Goal: Task Accomplishment & Management: Use online tool/utility

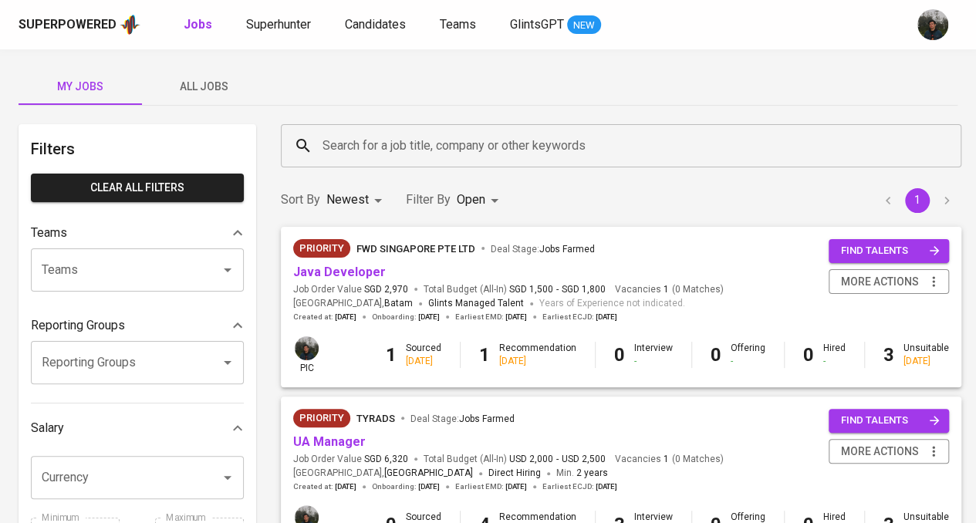
click at [205, 79] on span "All Jobs" at bounding box center [203, 86] width 105 height 19
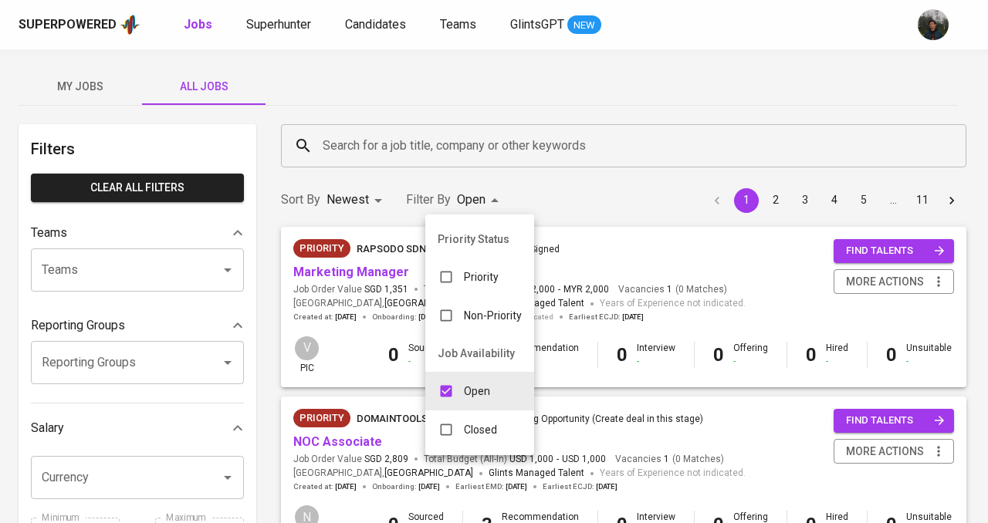
click at [488, 425] on p "Closed" at bounding box center [480, 429] width 33 height 15
type input "OPEN,CLOSE"
checkbox input "true"
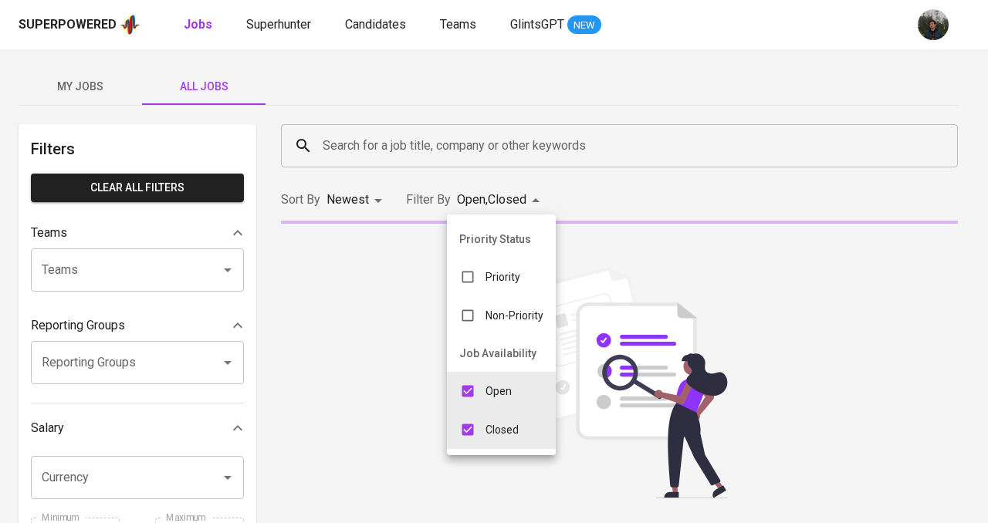
click at [475, 392] on input "checkbox" at bounding box center [467, 391] width 29 height 29
checkbox input "false"
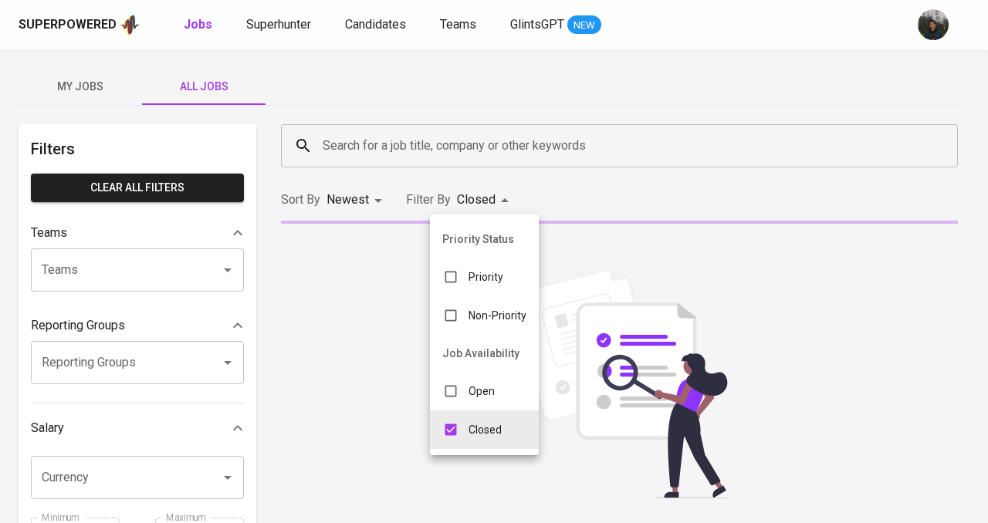
type input "CLOSE"
click at [522, 147] on div at bounding box center [494, 261] width 988 height 523
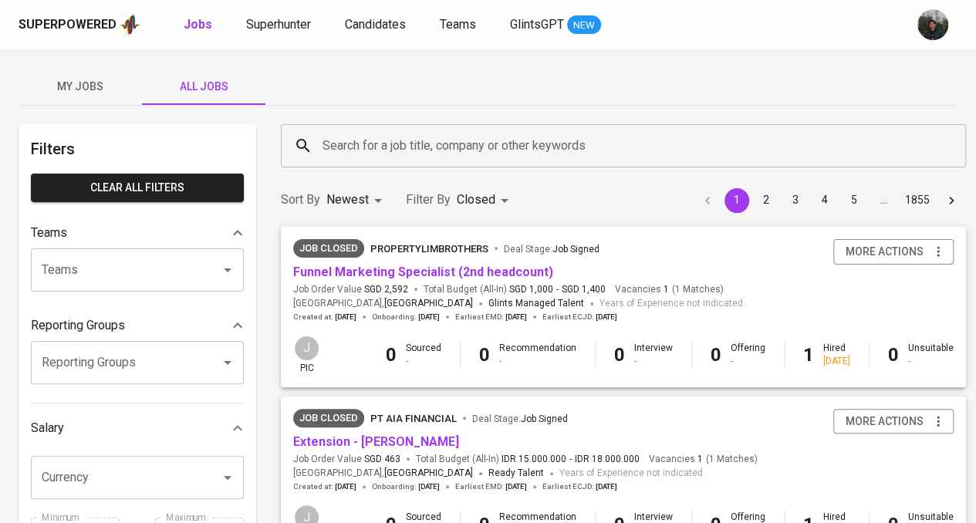
click at [519, 154] on input "Search for a job title, company or other keywords" at bounding box center [627, 145] width 617 height 29
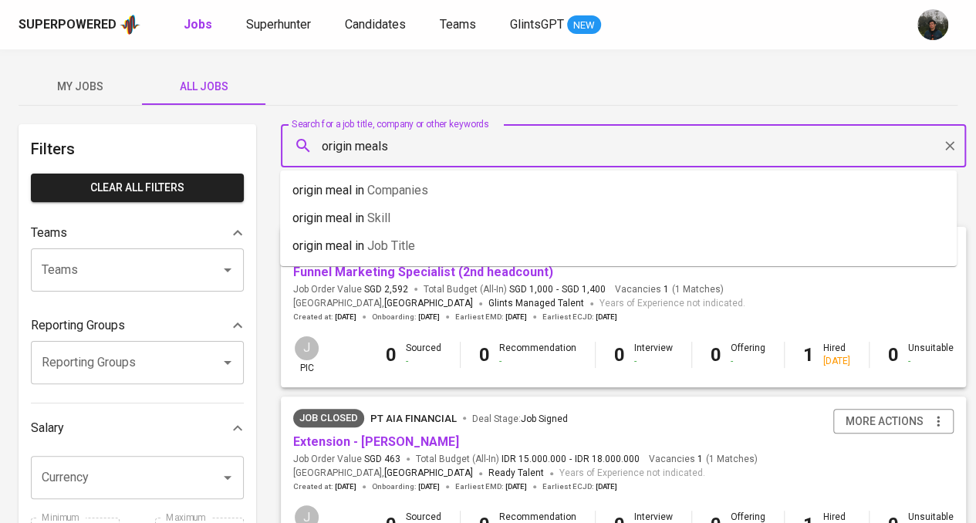
type input "origin meals"
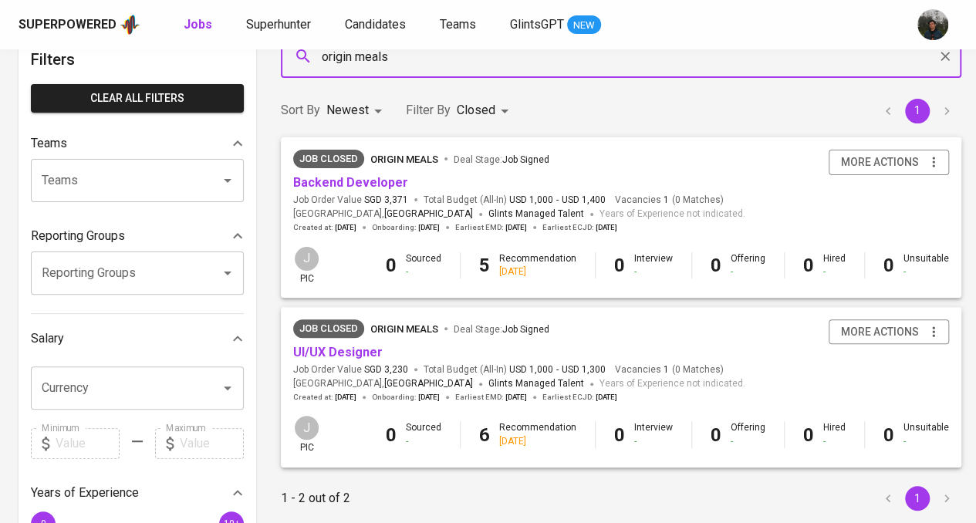
scroll to position [154, 0]
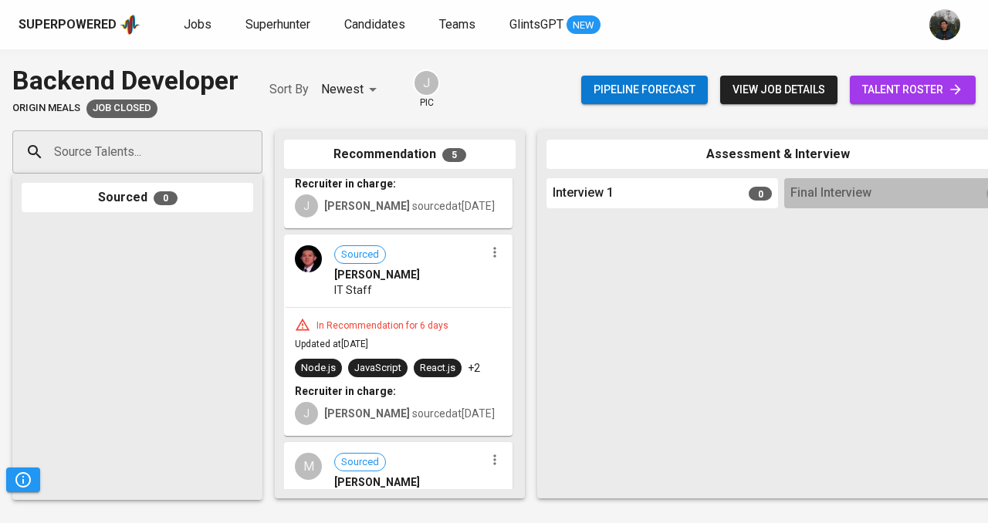
scroll to position [154, 0]
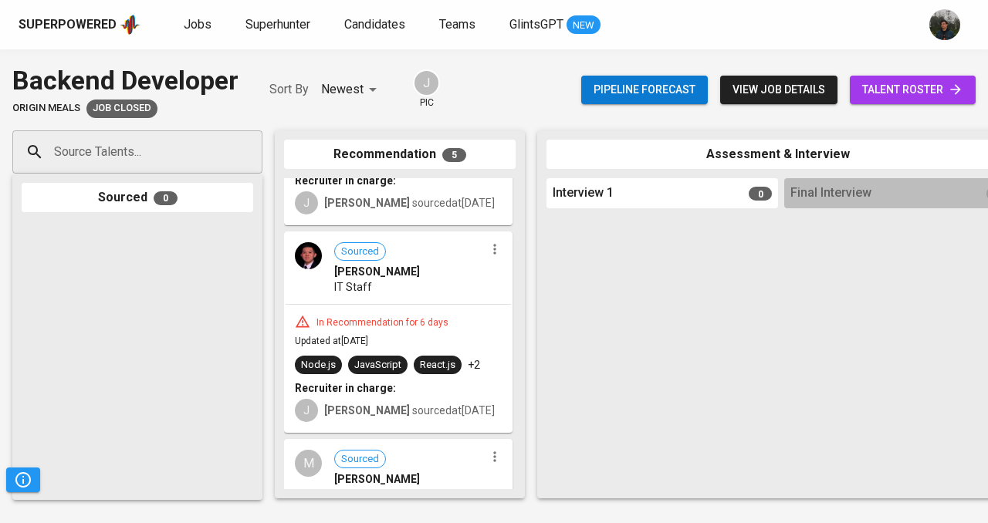
click at [937, 98] on link "talent roster" at bounding box center [913, 90] width 126 height 29
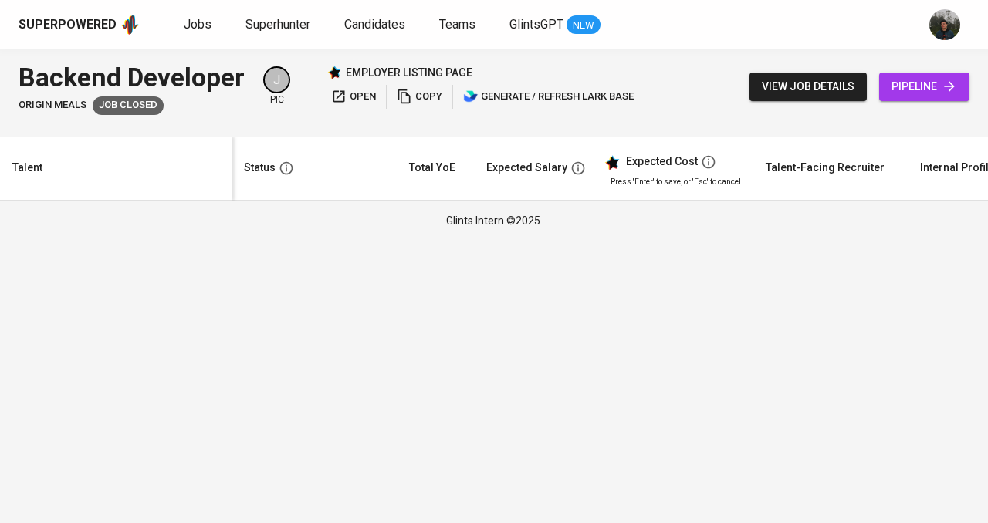
click at [889, 93] on link "pipeline" at bounding box center [924, 87] width 90 height 29
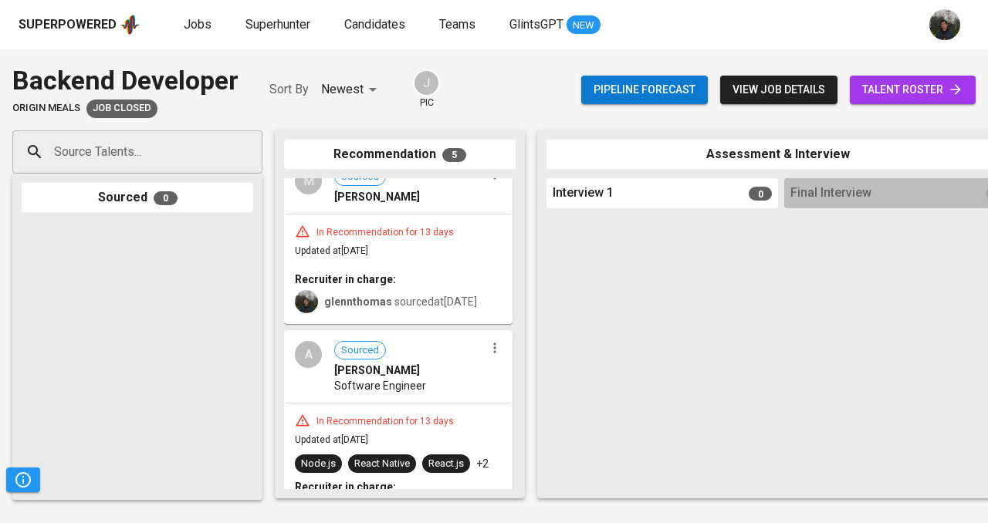
scroll to position [349, 0]
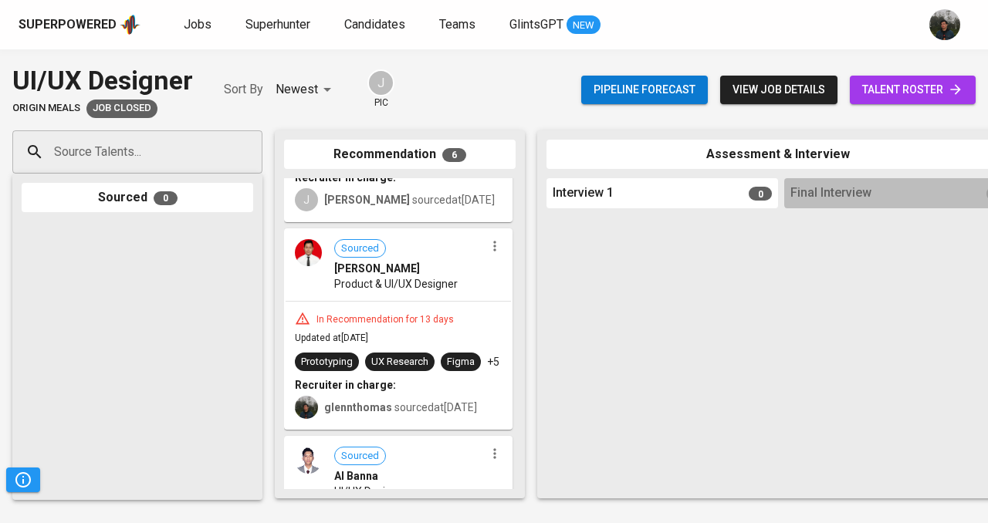
scroll to position [656, 0]
